Goal: Transaction & Acquisition: Purchase product/service

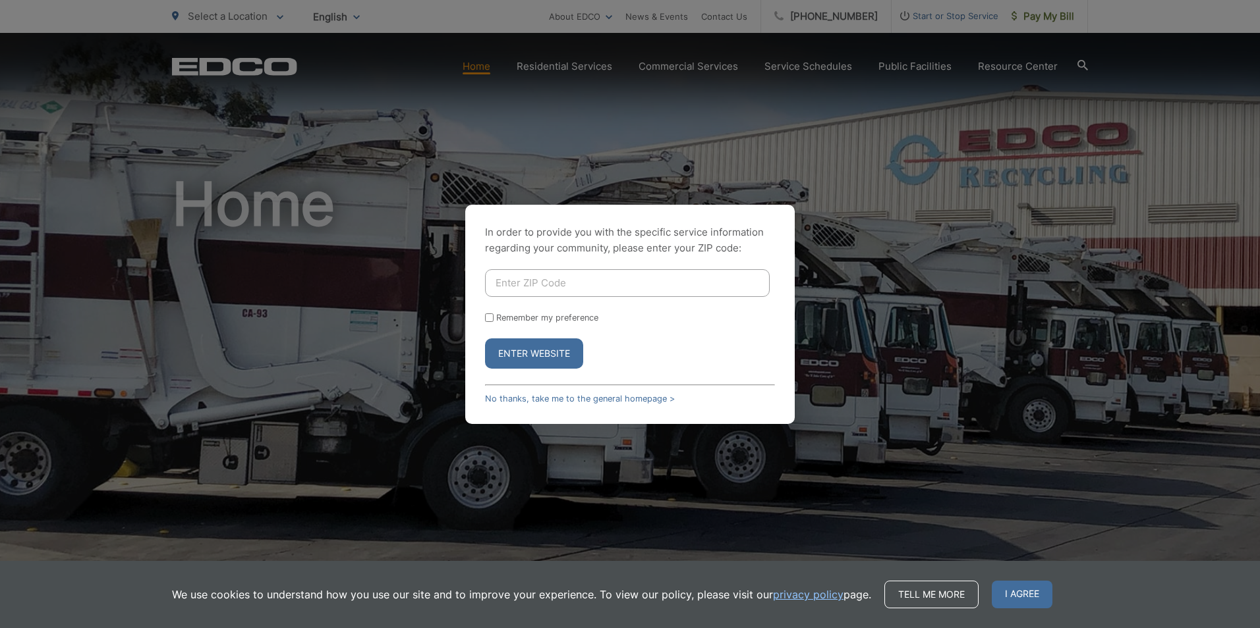
click at [653, 289] on input "Enter ZIP Code" at bounding box center [627, 283] width 285 height 28
type input "92078"
click at [485, 339] on button "Enter Website" at bounding box center [534, 354] width 98 height 30
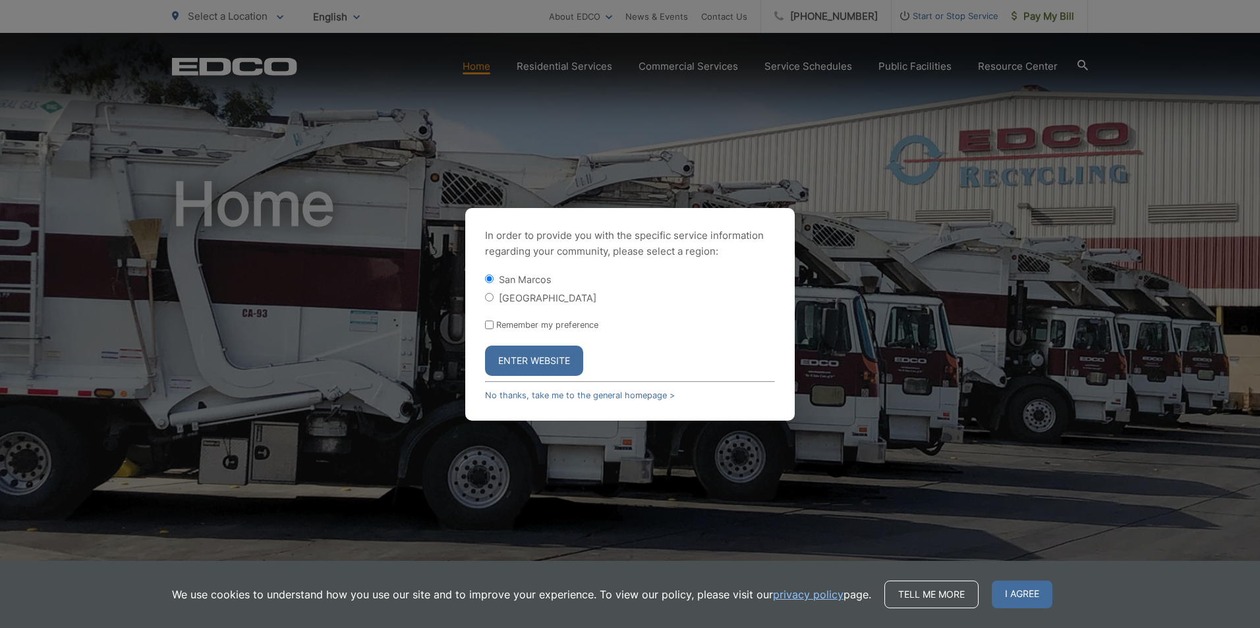
click at [561, 364] on button "Enter Website" at bounding box center [534, 361] width 98 height 30
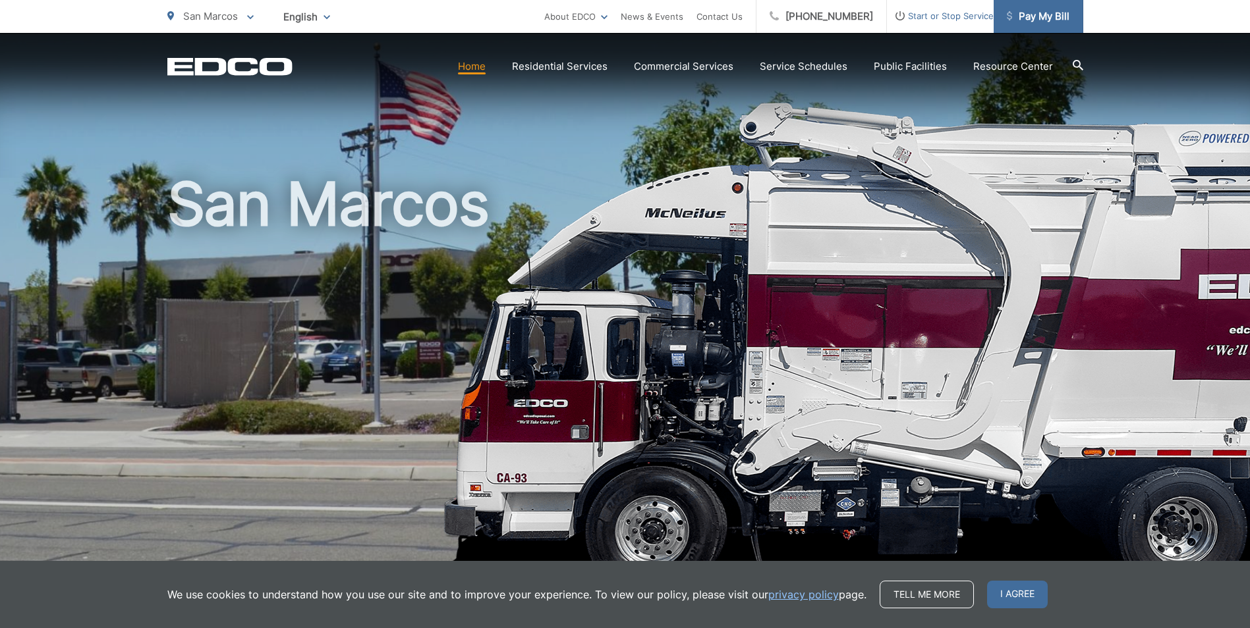
click at [1030, 13] on span "Pay My Bill" at bounding box center [1038, 17] width 63 height 16
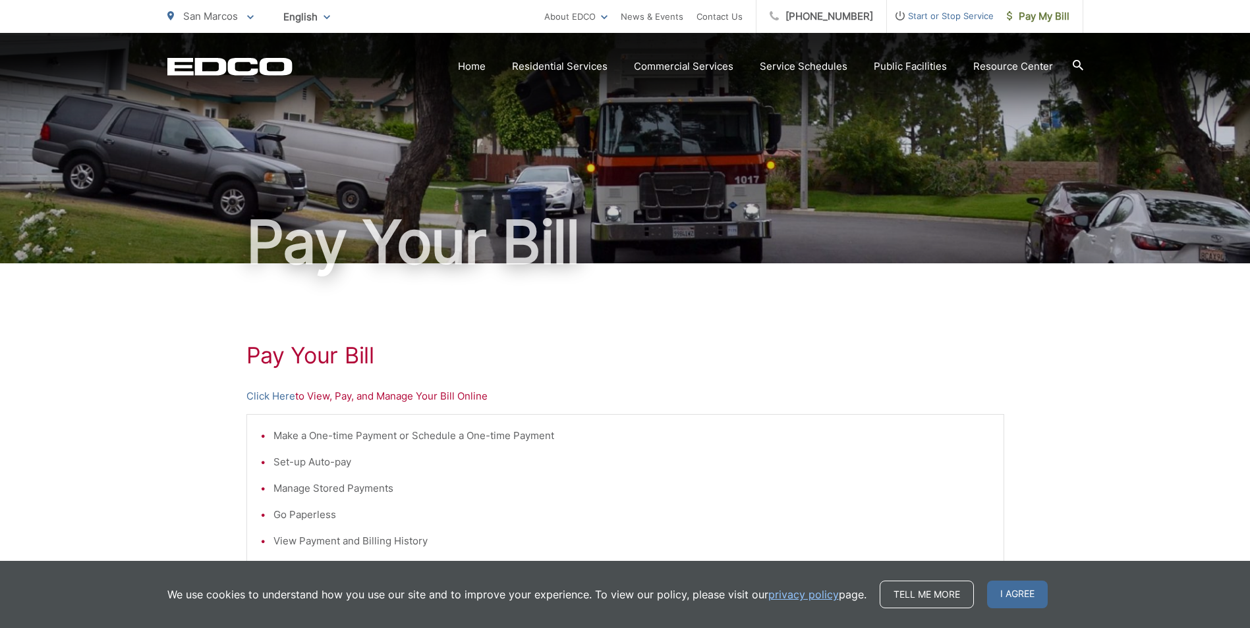
click at [400, 396] on p "Click Here to View, Pay, and Manage Your Bill Online" at bounding box center [625, 397] width 758 height 16
click at [279, 398] on link "Click Here" at bounding box center [270, 397] width 49 height 16
